Goal: Obtain resource: Download file/media

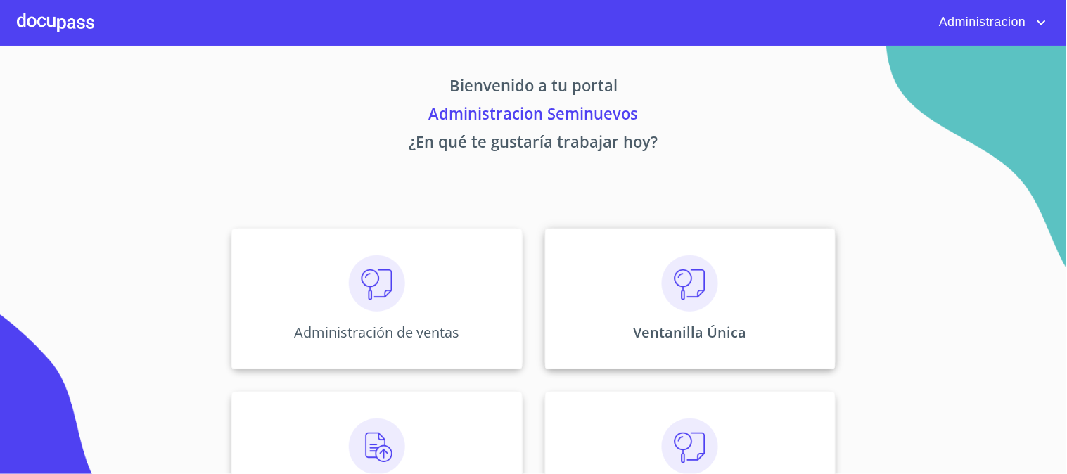
click at [705, 278] on img at bounding box center [690, 283] width 56 height 56
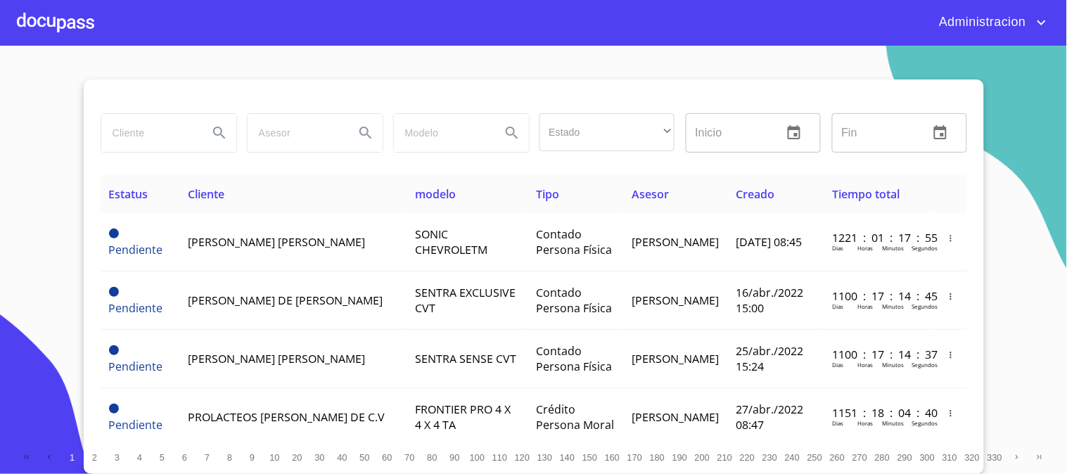
click at [118, 134] on input "search" at bounding box center [149, 133] width 96 height 38
type input "e"
type input "[PERSON_NAME] [PERSON_NAME]"
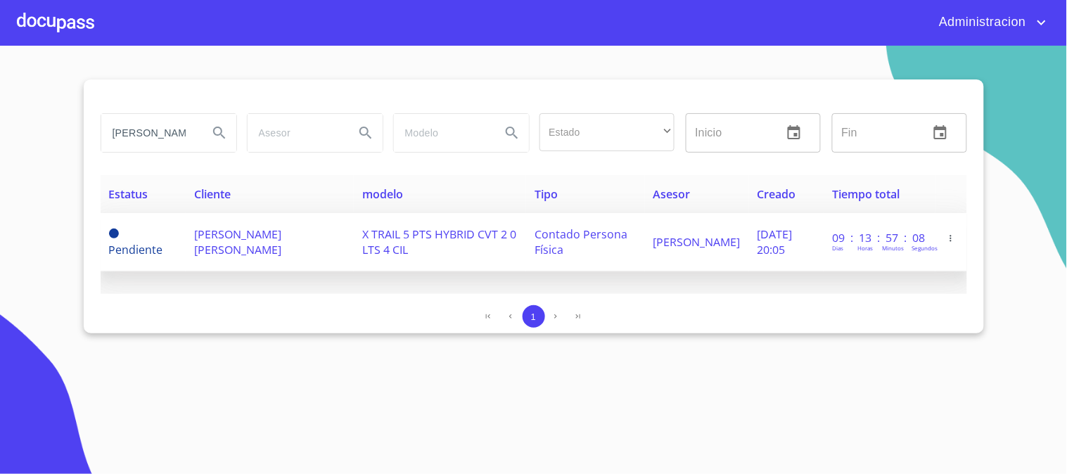
click at [354, 229] on td "X TRAIL 5 PTS HYBRID CVT 2 0 LTS 4 CIL" at bounding box center [440, 242] width 172 height 58
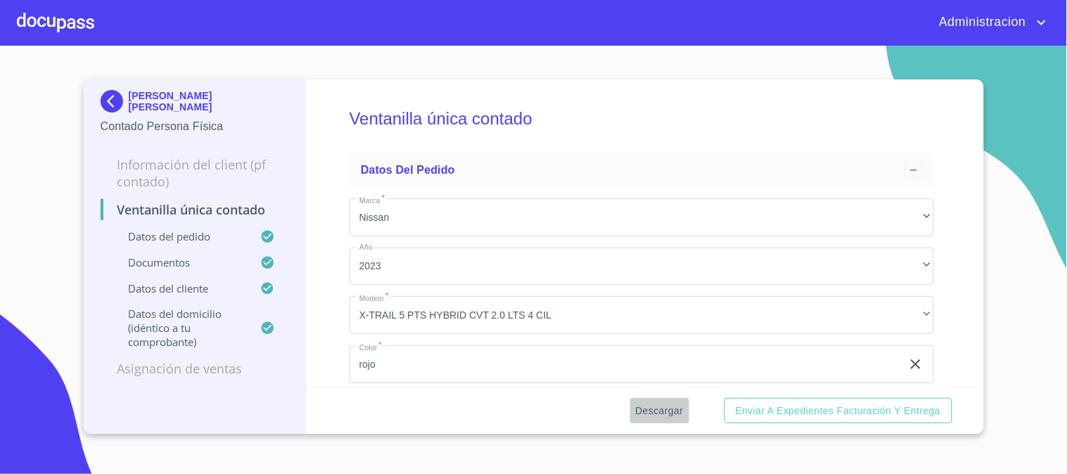
click at [645, 411] on span "Descargar" at bounding box center [660, 411] width 48 height 18
click at [660, 411] on span "Descargar" at bounding box center [660, 411] width 48 height 18
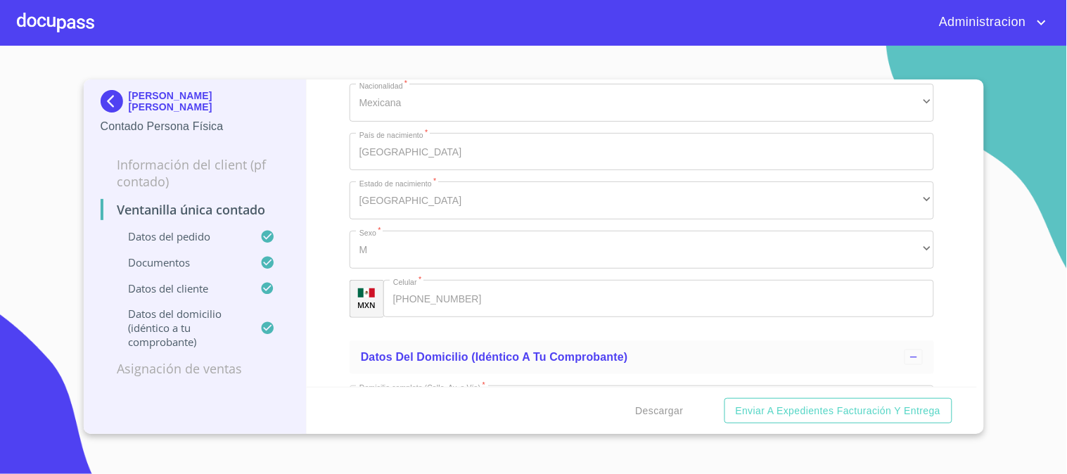
scroll to position [2578, 0]
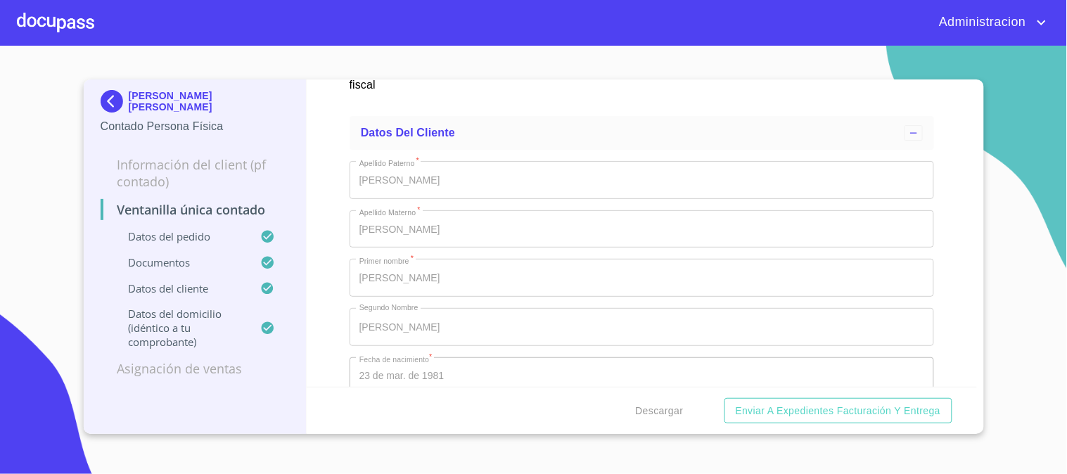
click at [180, 103] on p "[PERSON_NAME] [PERSON_NAME]" at bounding box center [209, 101] width 161 height 23
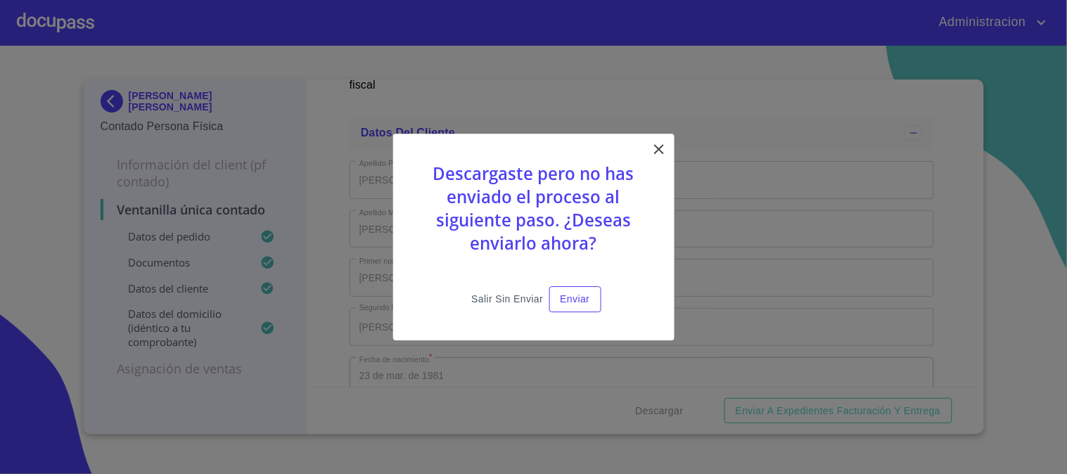
drag, startPoint x: 509, startPoint y: 293, endPoint x: 513, endPoint y: 302, distance: 10.1
click at [513, 302] on span "Salir sin enviar" at bounding box center [507, 299] width 72 height 18
